Goal: Task Accomplishment & Management: Manage account settings

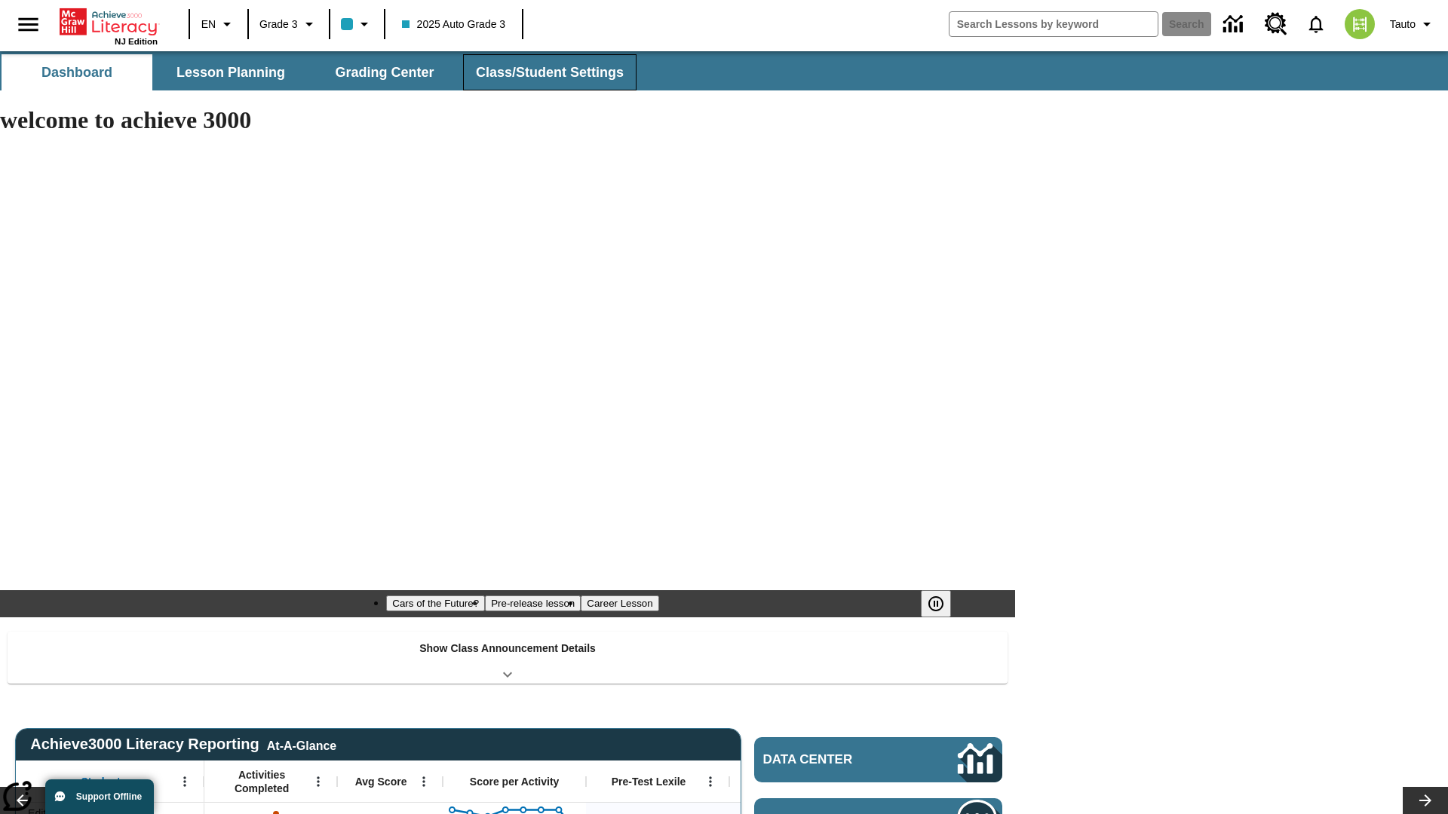
click at [547, 72] on span "Class/Student Settings" at bounding box center [550, 72] width 148 height 17
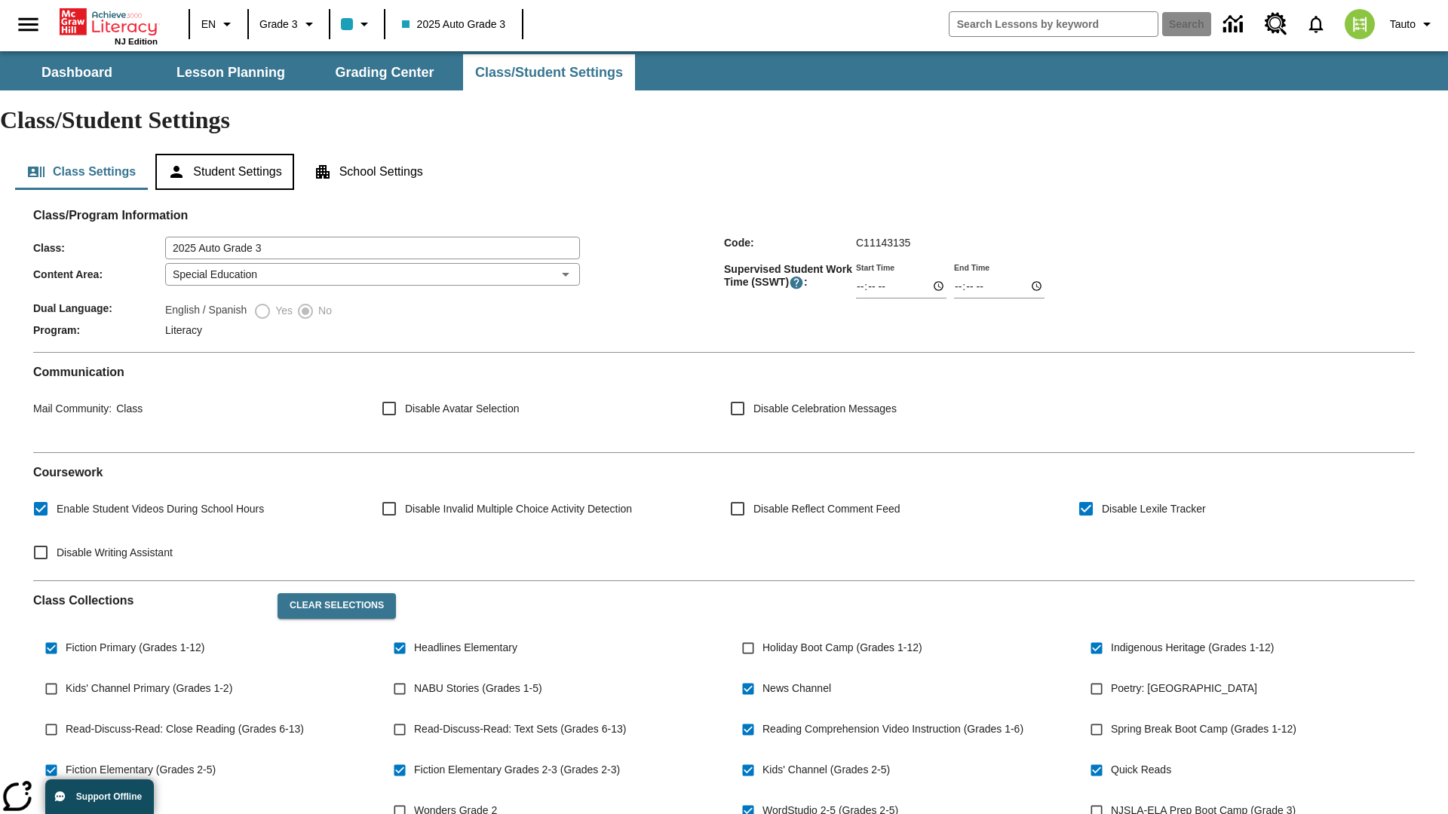
click at [227, 154] on button "Student Settings" at bounding box center [224, 172] width 138 height 36
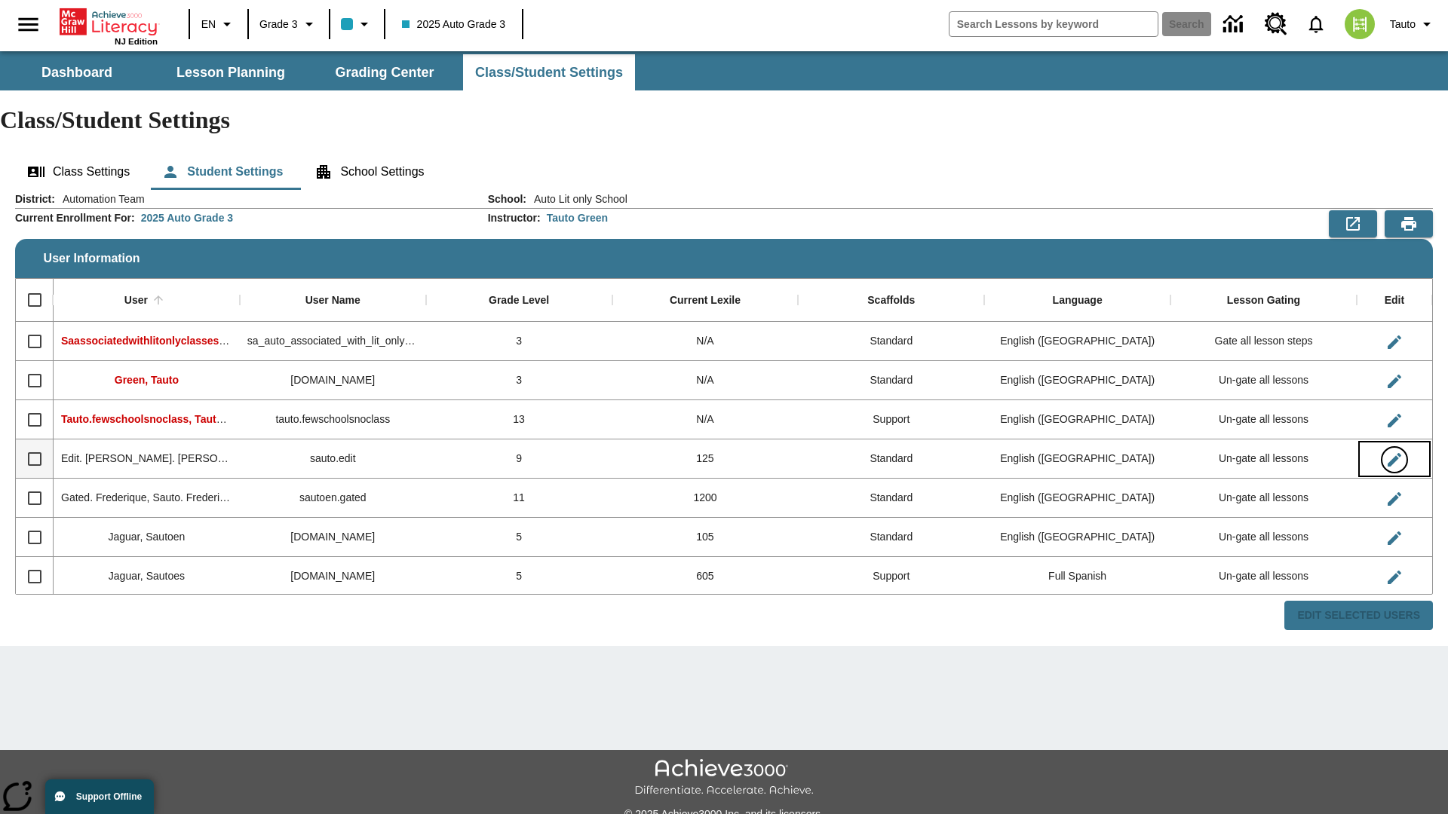
click at [1393, 453] on icon "Edit User" at bounding box center [1394, 460] width 14 height 14
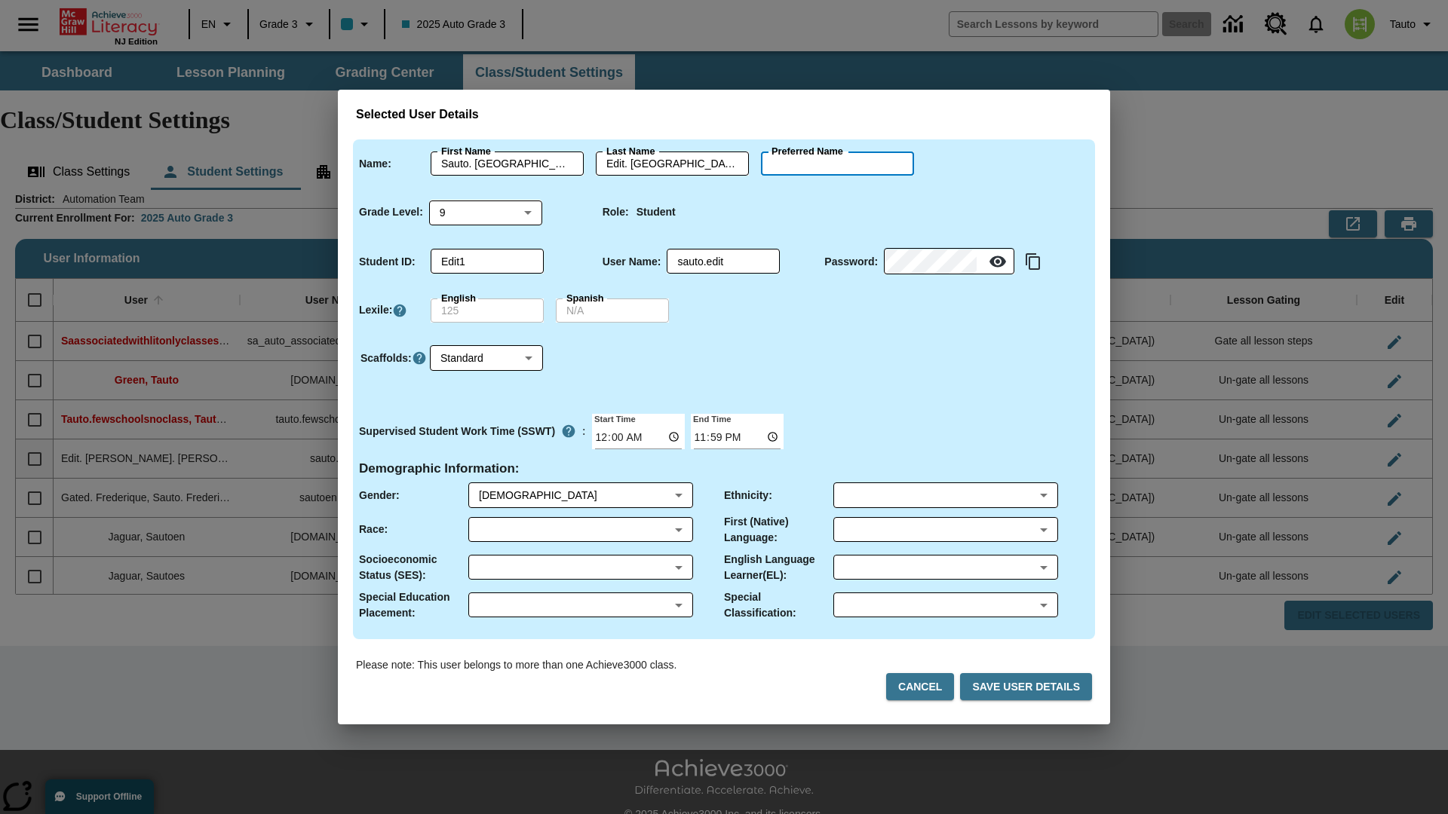
type input "[PERSON_NAME]"
click at [926, 687] on button "Cancel" at bounding box center [920, 687] width 68 height 28
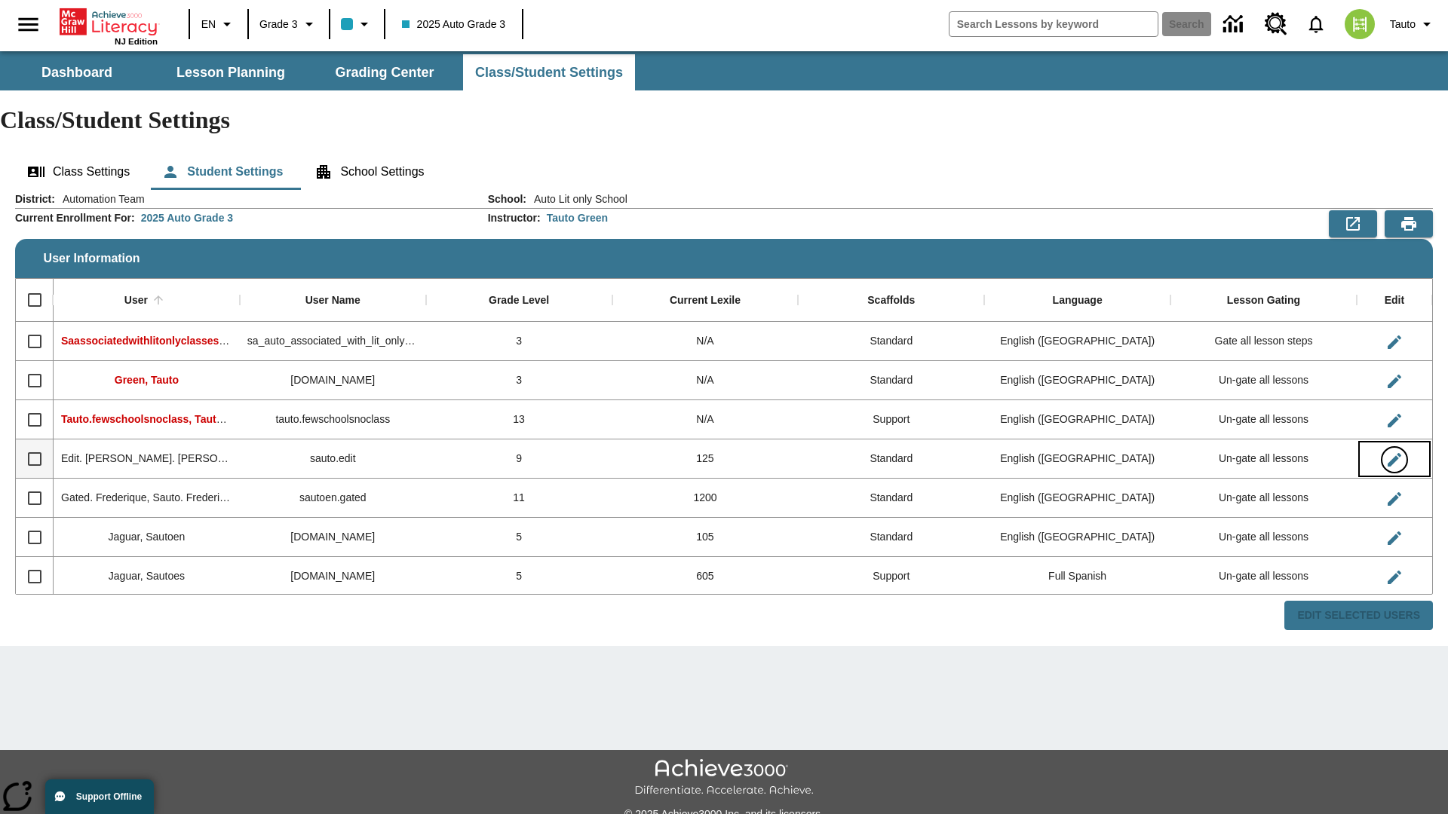
click at [1393, 453] on icon "Edit User" at bounding box center [1394, 460] width 14 height 14
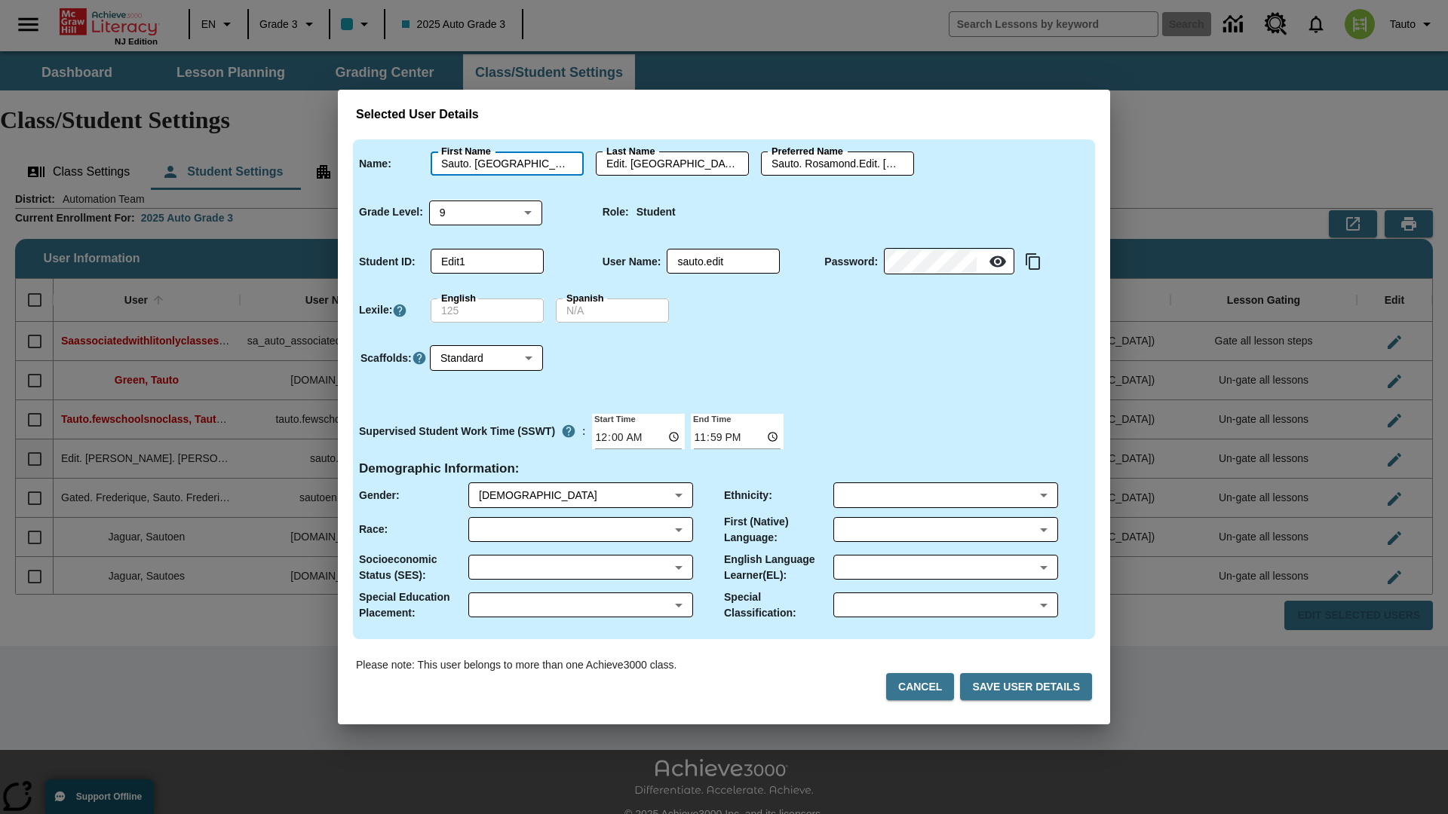
type input "Sauto. [GEOGRAPHIC_DATA]"
type input "Edit. [GEOGRAPHIC_DATA]"
type input "Sauto. [PERSON_NAME].Edit. [GEOGRAPHIC_DATA]"
click at [486, 212] on body "Skip to main content NJ Edition EN Grade 3 2025 Auto Grade 3 Search 0 Tauto Das…" at bounding box center [724, 449] width 1448 height 796
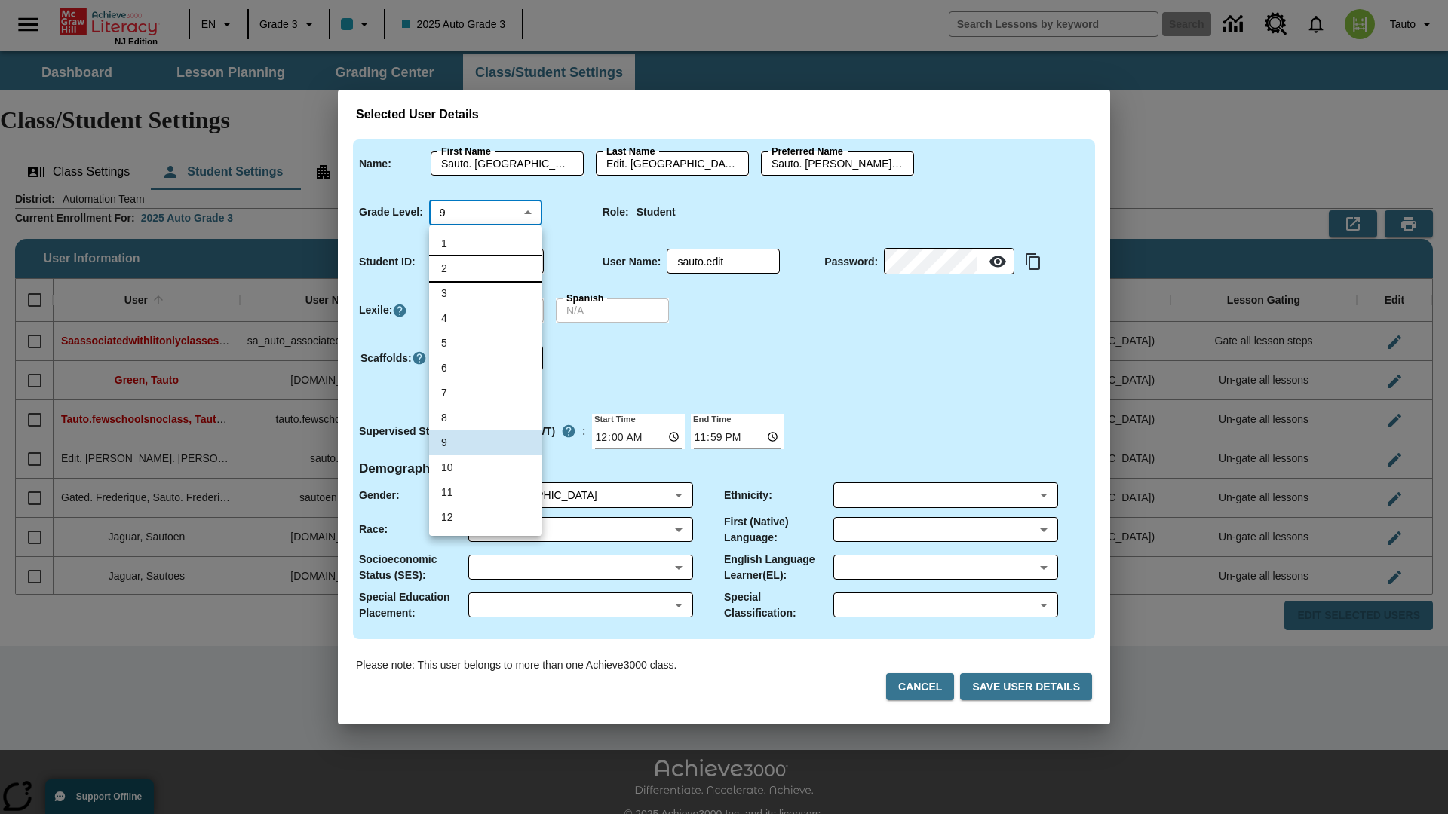
click at [486, 268] on li "2" at bounding box center [485, 268] width 113 height 25
type input "2"
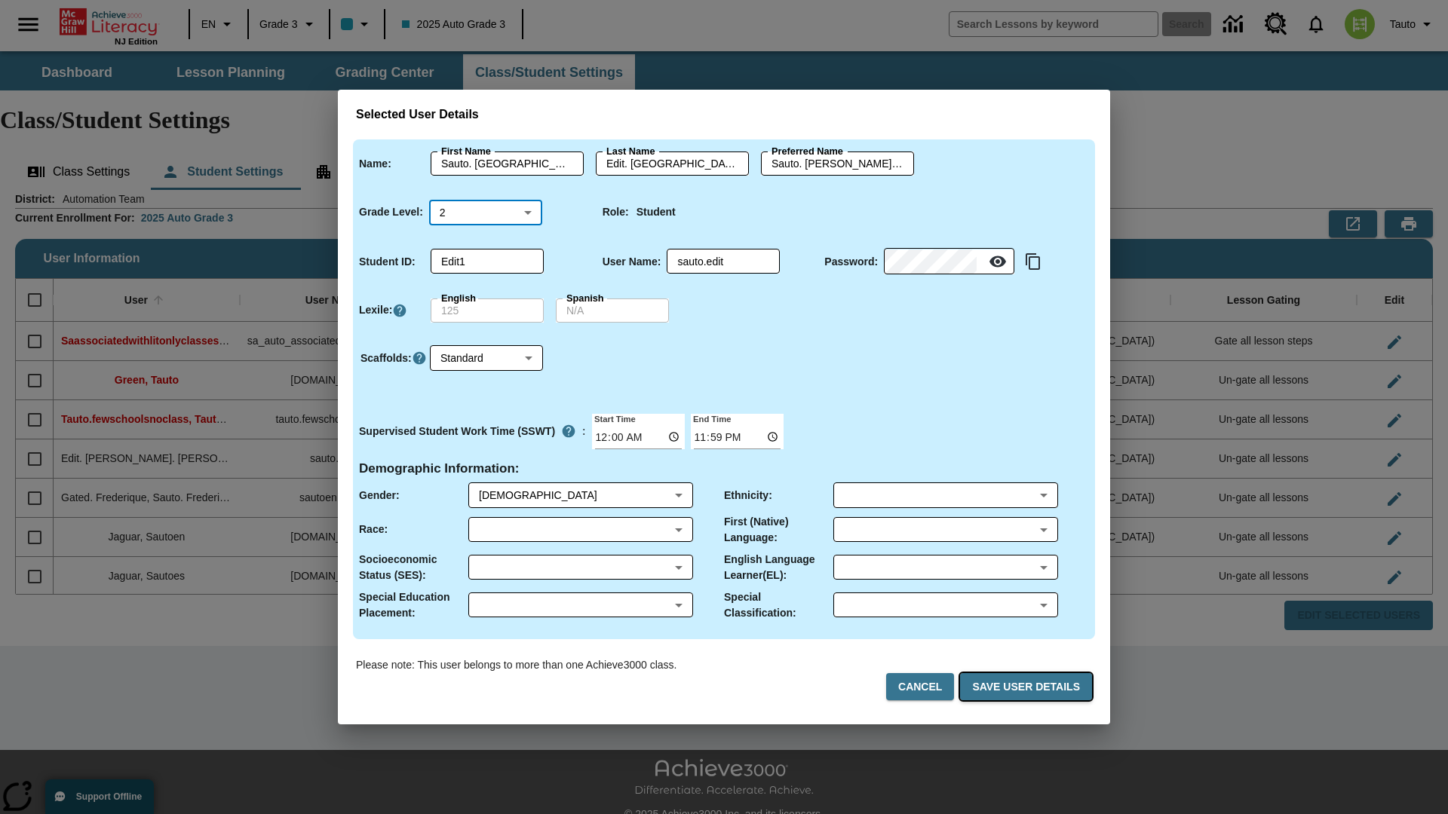
click at [1028, 687] on button "Save User Details" at bounding box center [1026, 687] width 132 height 28
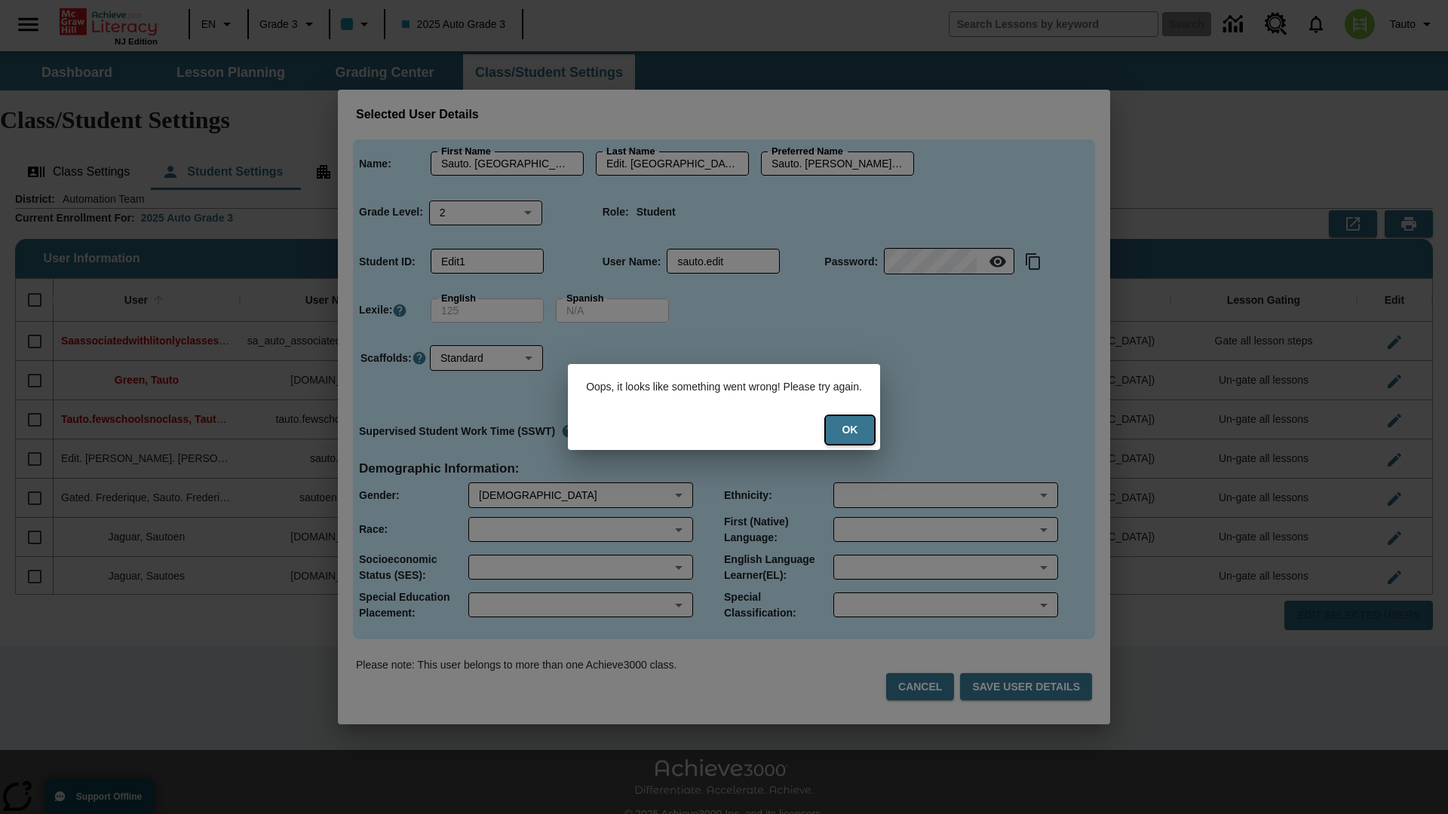
click at [860, 430] on button "Ok" at bounding box center [850, 430] width 48 height 28
